Goal: Task Accomplishment & Management: Use online tool/utility

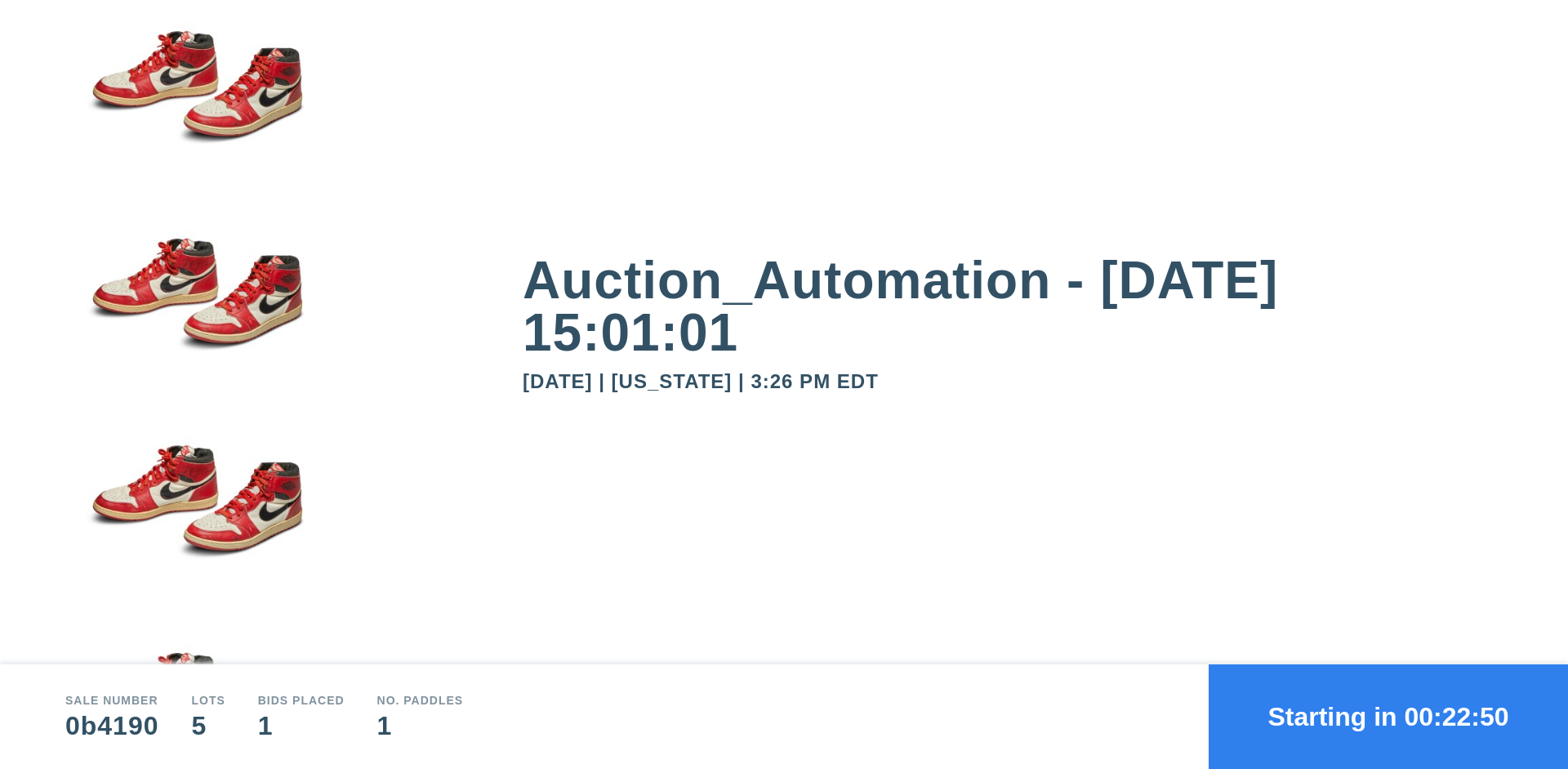
click at [1388, 717] on button "Starting in 00:22:50" at bounding box center [1388, 717] width 360 height 105
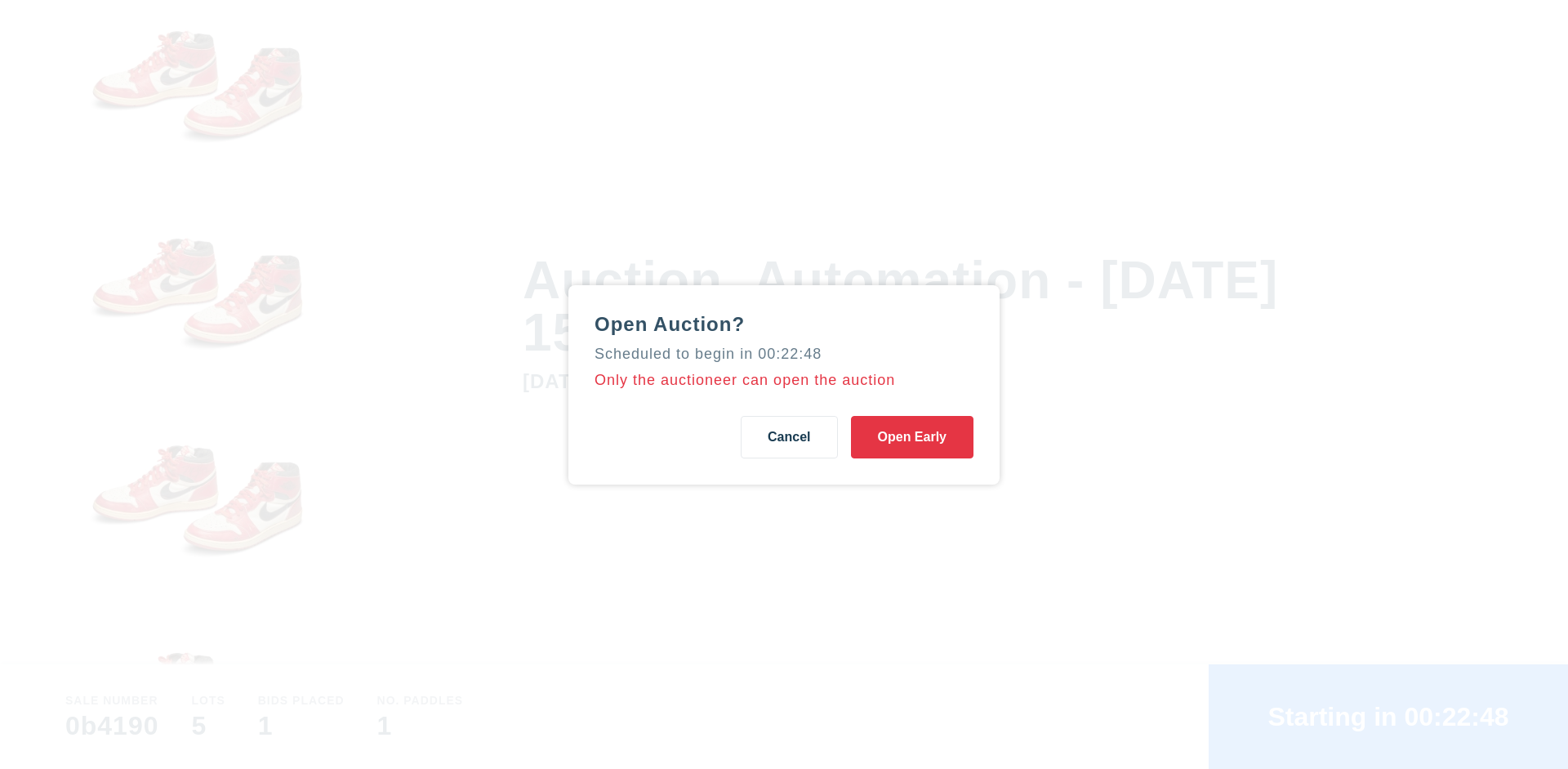
click at [912, 436] on button "Open Early" at bounding box center [912, 436] width 123 height 42
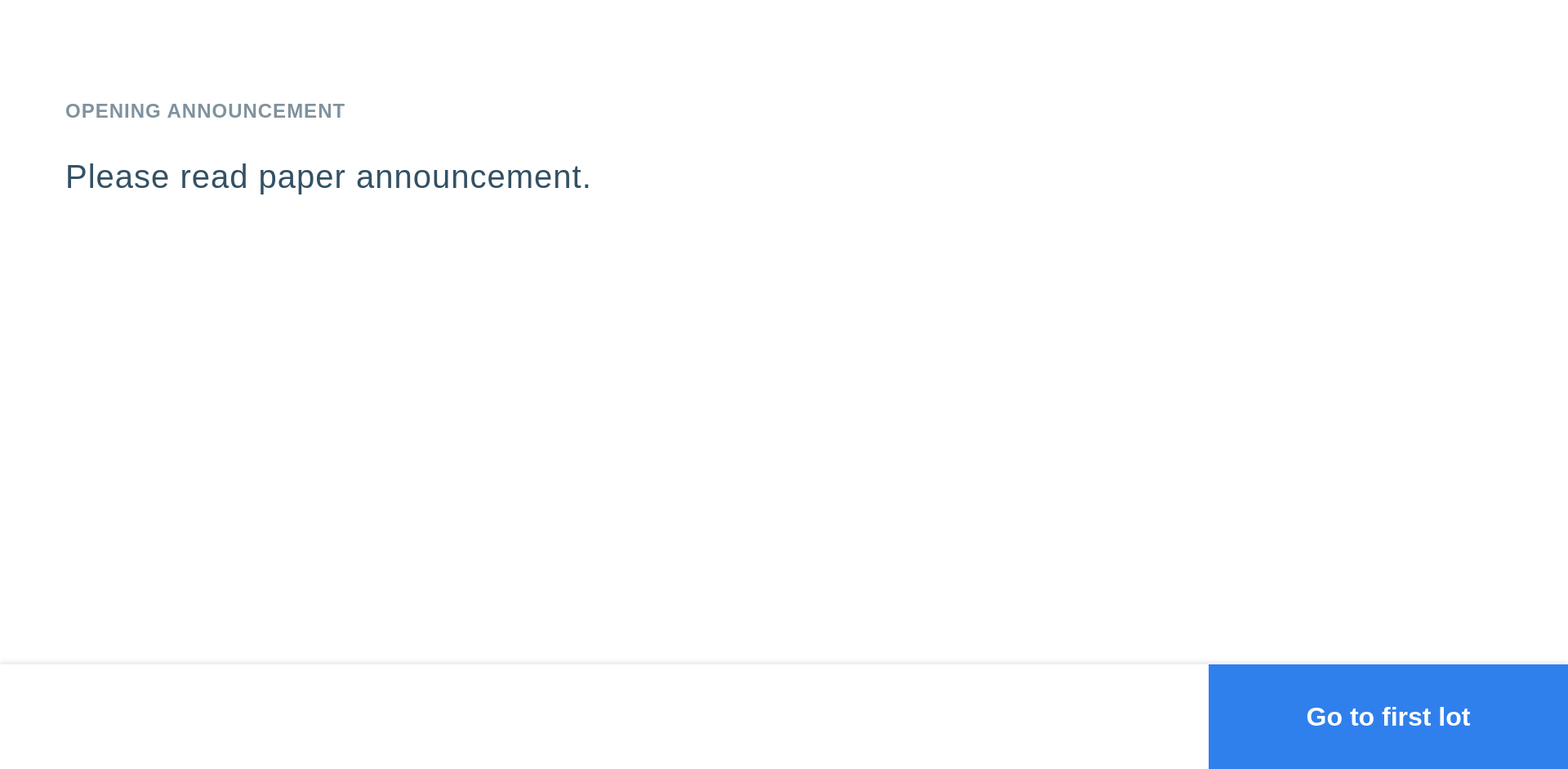
click at [1388, 717] on button "Go to first lot" at bounding box center [1388, 717] width 360 height 105
